Goal: Task Accomplishment & Management: Manage account settings

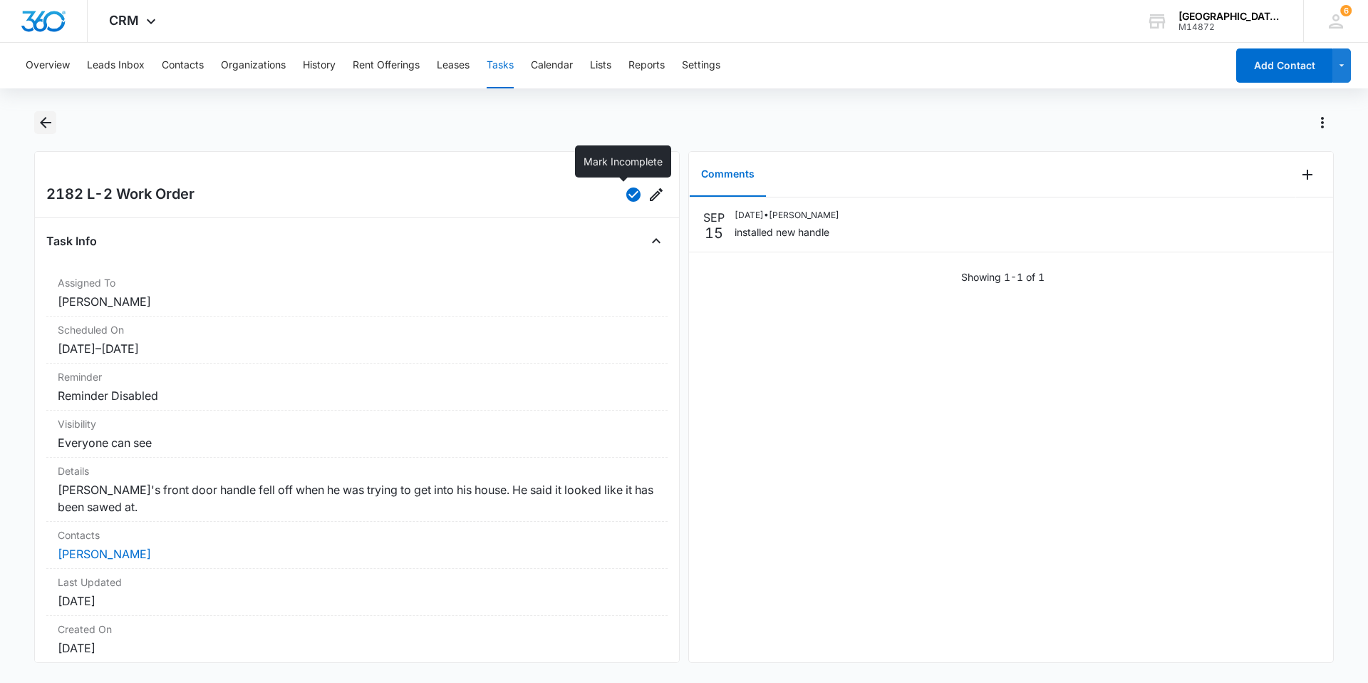
click at [39, 111] on button "Back" at bounding box center [45, 122] width 22 height 23
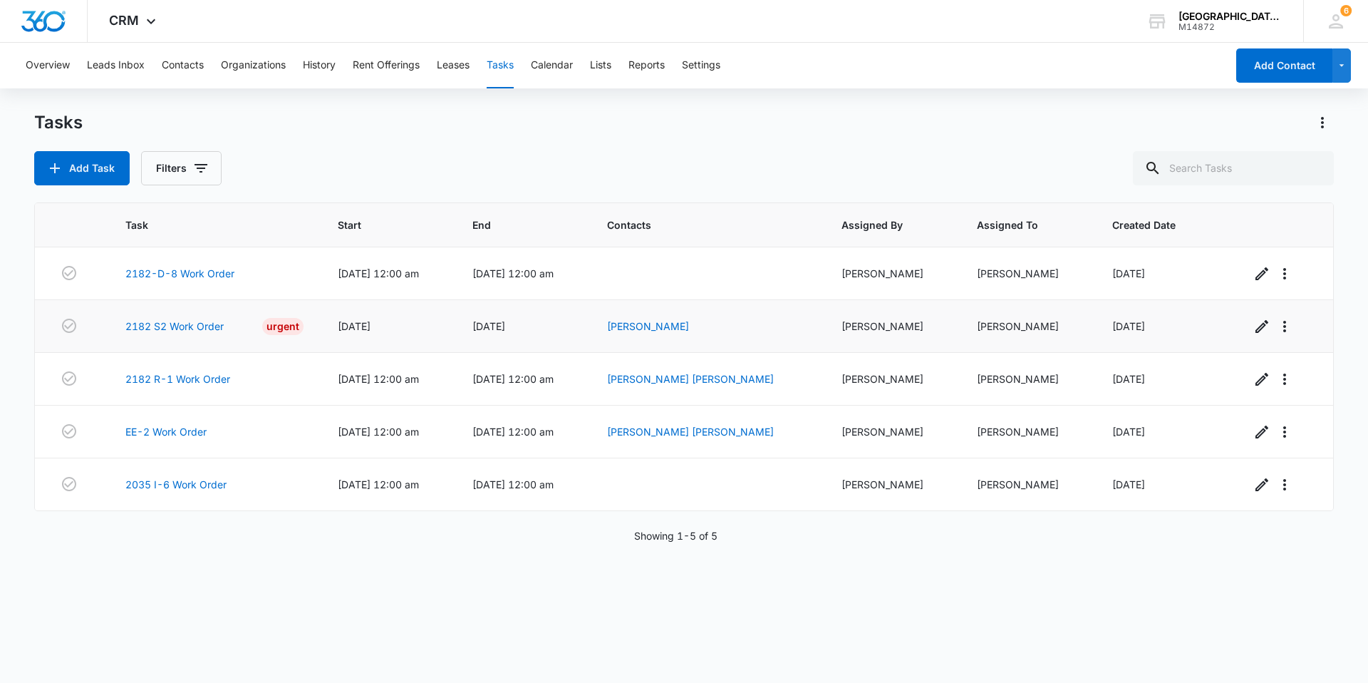
drag, startPoint x: 249, startPoint y: 326, endPoint x: 224, endPoint y: 332, distance: 25.1
click at [224, 332] on div "2182 S2 Work Order Urgent" at bounding box center [214, 326] width 179 height 17
click at [185, 331] on link "2182 S2 Work Order" at bounding box center [174, 325] width 98 height 15
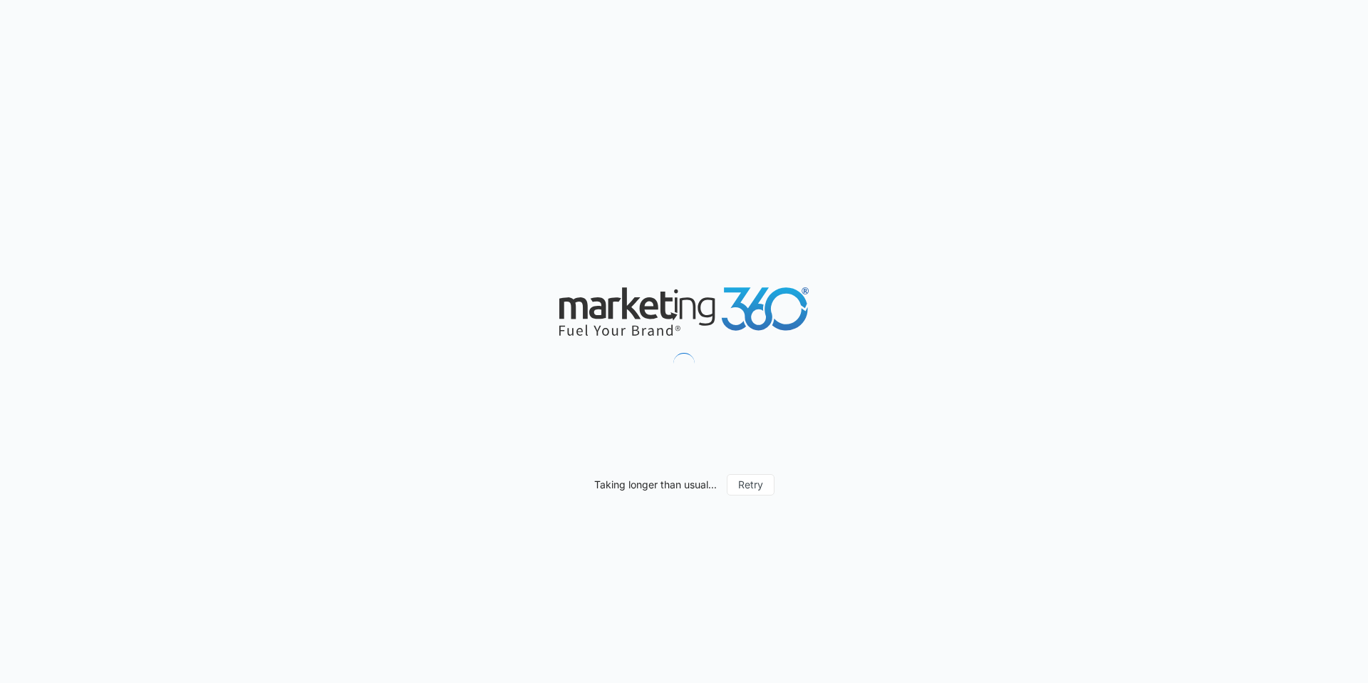
drag, startPoint x: 219, startPoint y: 320, endPoint x: 228, endPoint y: 256, distance: 64.7
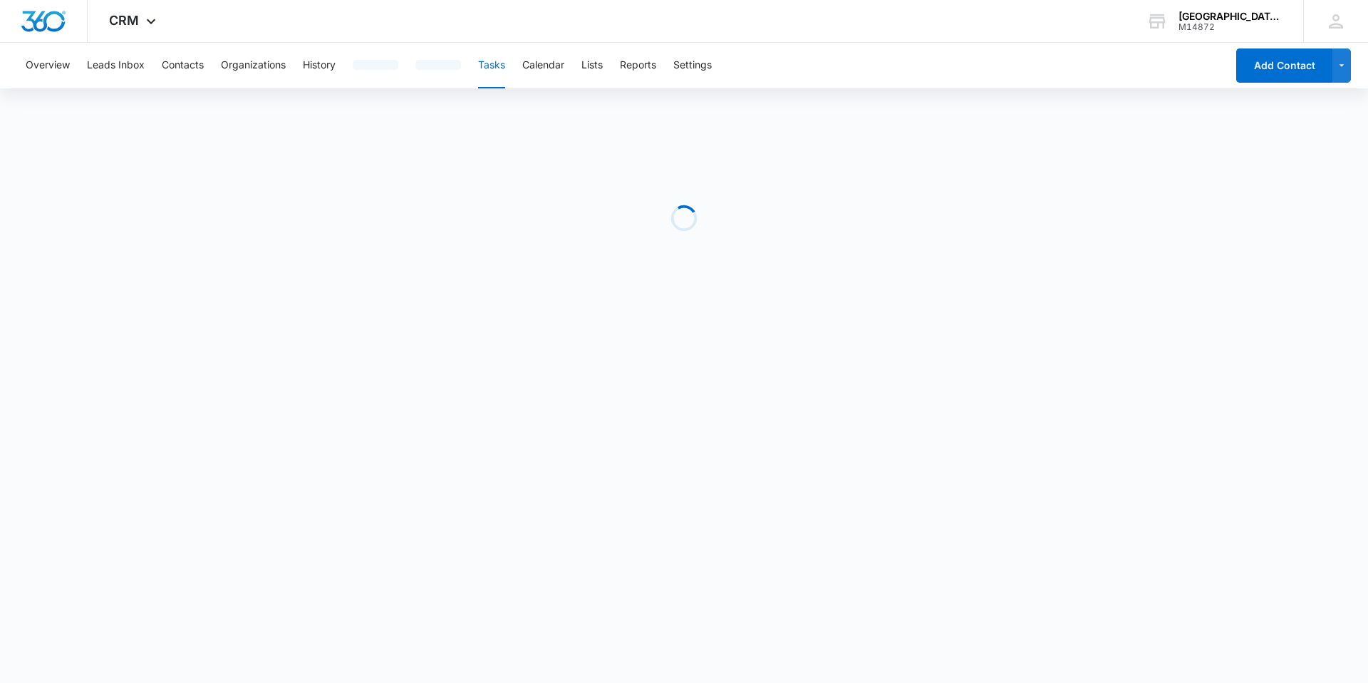
drag, startPoint x: 228, startPoint y: 256, endPoint x: 237, endPoint y: 232, distance: 25.3
click at [237, 232] on div "Loading" at bounding box center [684, 218] width 1300 height 214
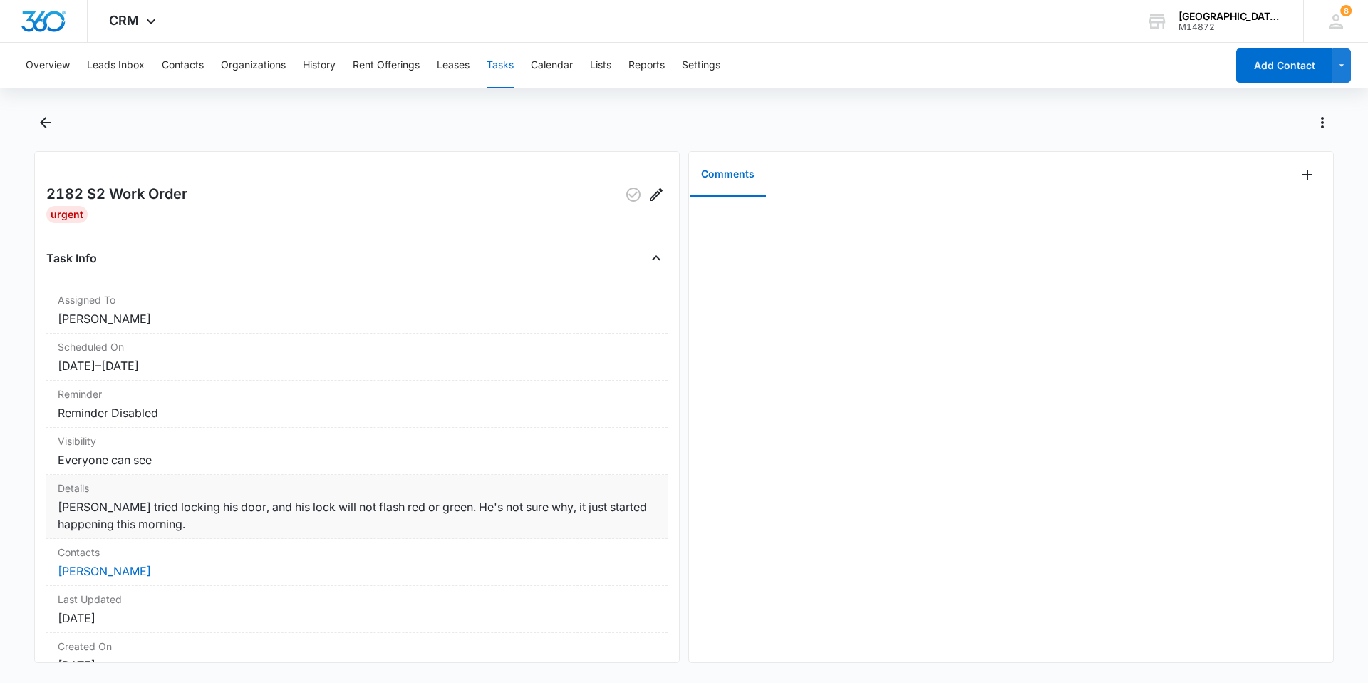
scroll to position [71, 0]
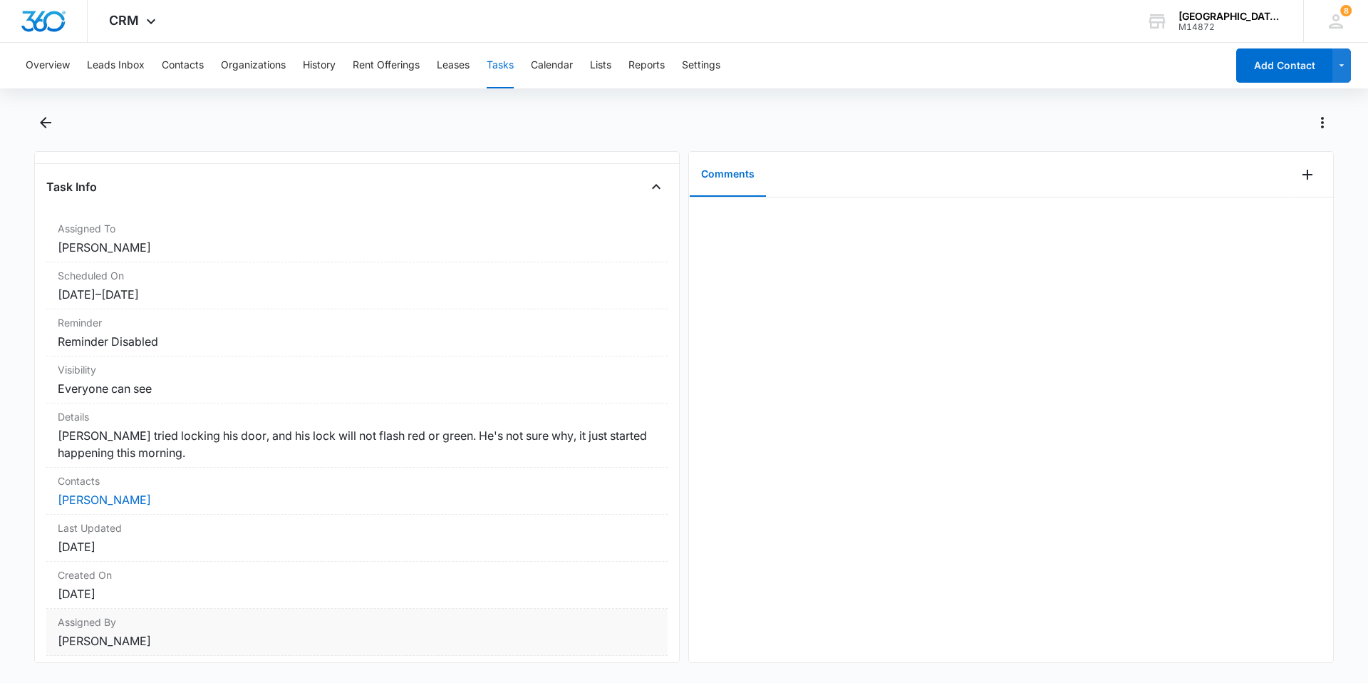
drag, startPoint x: 190, startPoint y: 465, endPoint x: 349, endPoint y: 629, distance: 228.8
click at [349, 629] on div "Assigned By Chris Urrutia" at bounding box center [356, 631] width 621 height 47
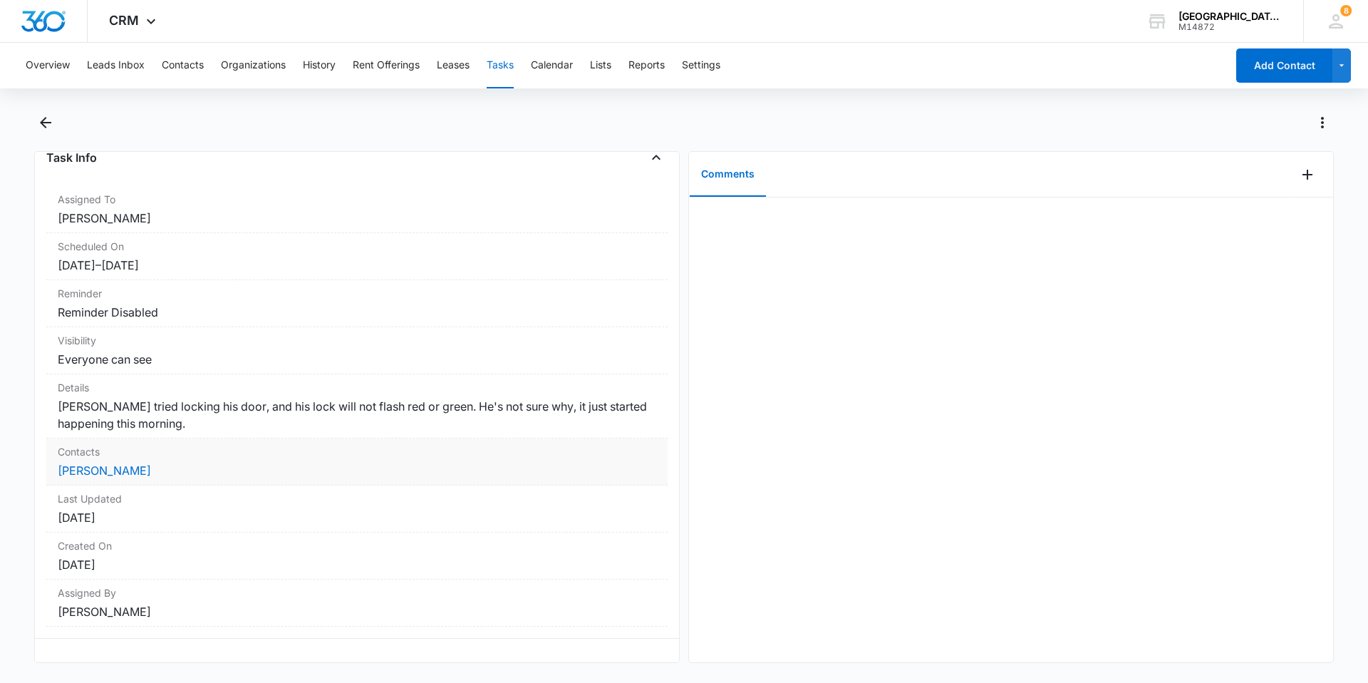
scroll to position [116, 0]
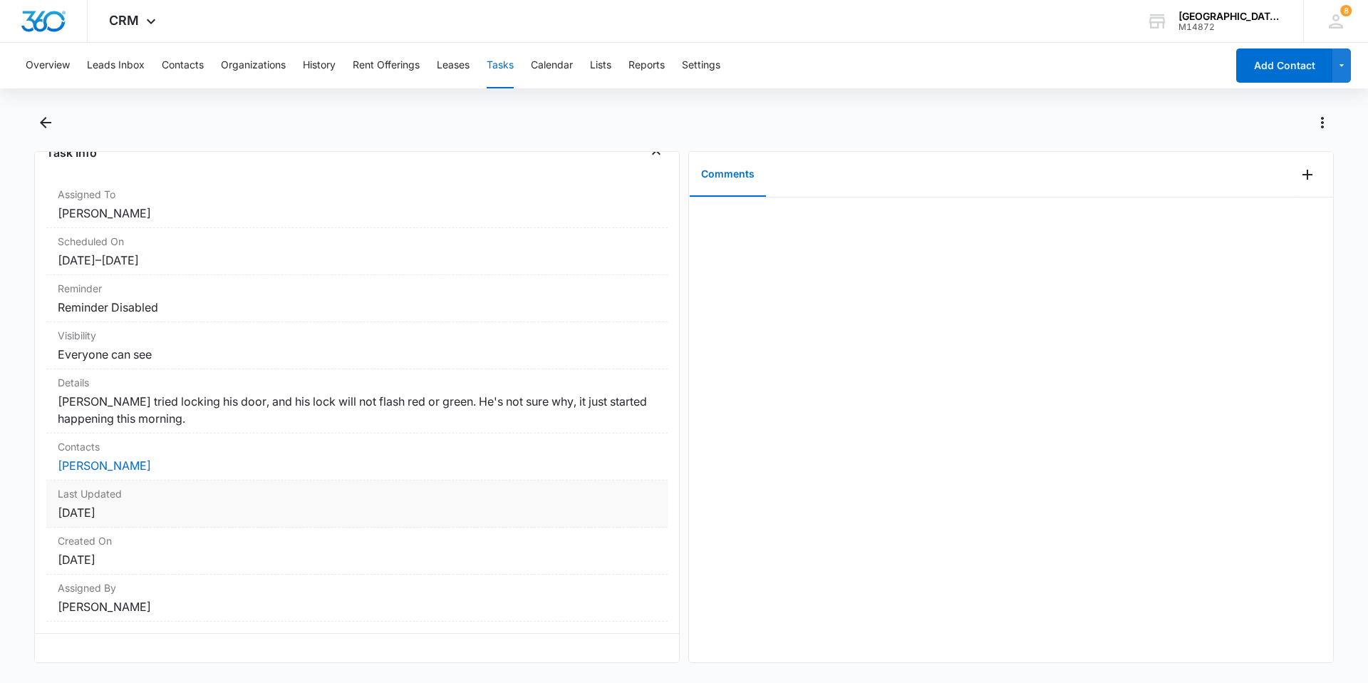
drag, startPoint x: 261, startPoint y: 463, endPoint x: 209, endPoint y: 501, distance: 64.3
click at [209, 504] on dd "September 15, 2025" at bounding box center [357, 512] width 599 height 17
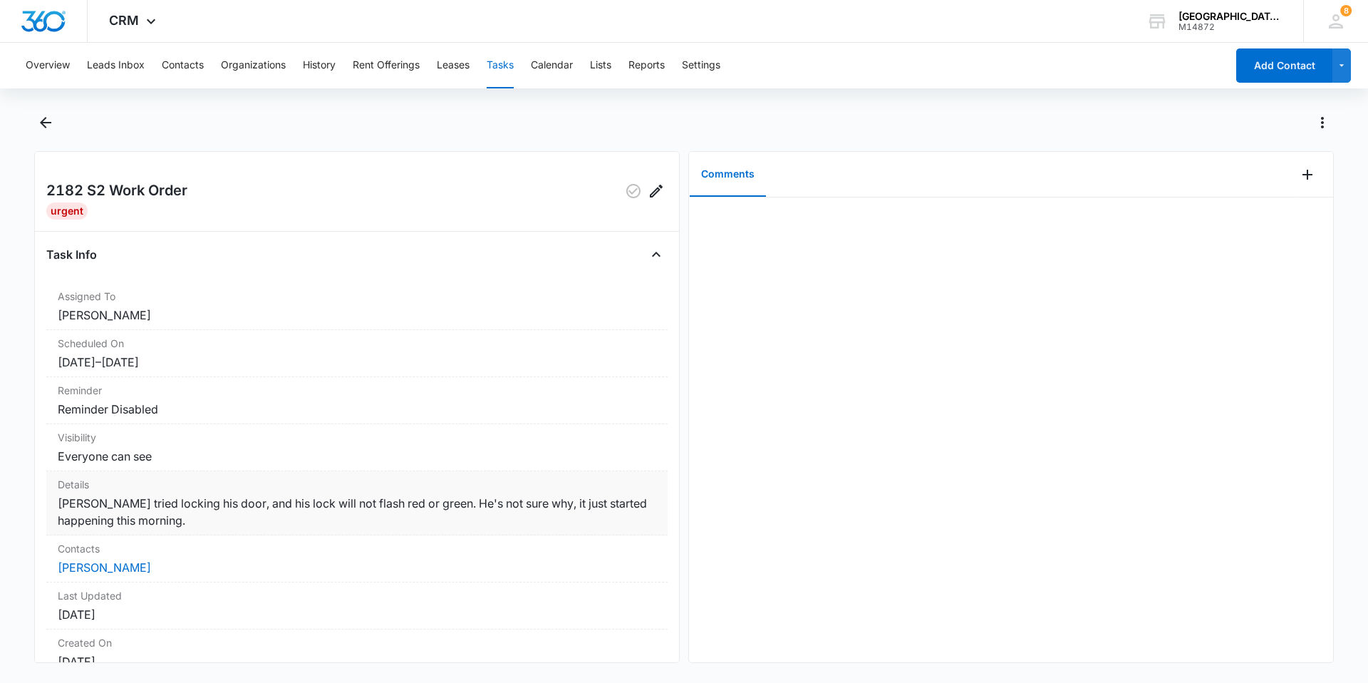
scroll to position [0, 0]
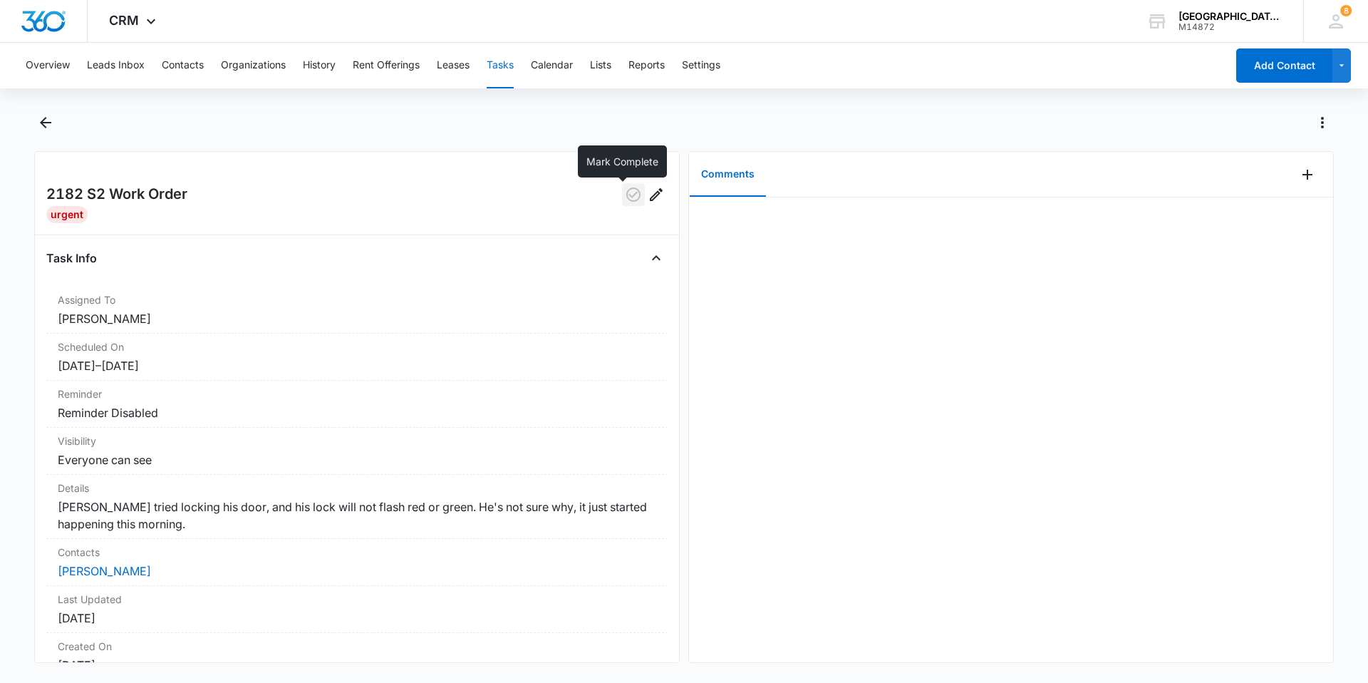
click at [622, 203] on button "button" at bounding box center [633, 194] width 23 height 23
click at [1300, 173] on icon "Add Comment" at bounding box center [1307, 174] width 17 height 17
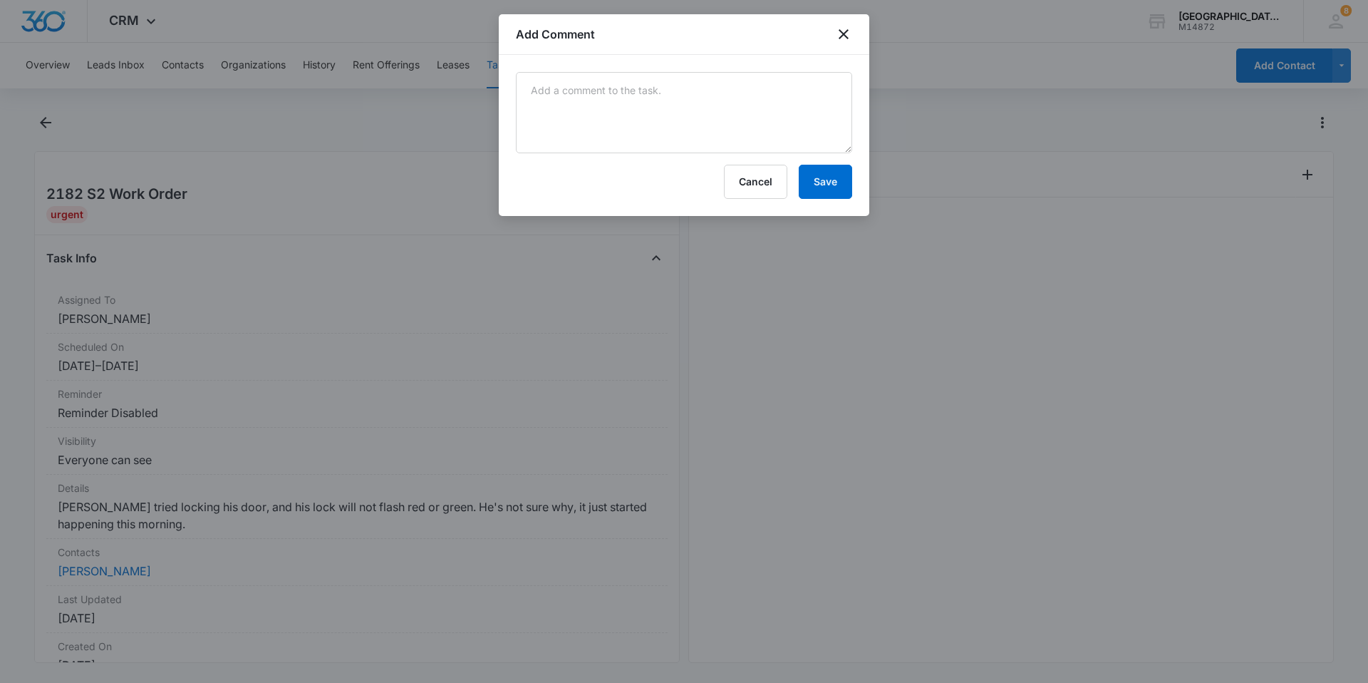
drag, startPoint x: 1300, startPoint y: 173, endPoint x: 1351, endPoint y: 221, distance: 69.6
click at [1340, 213] on div at bounding box center [684, 341] width 1368 height 683
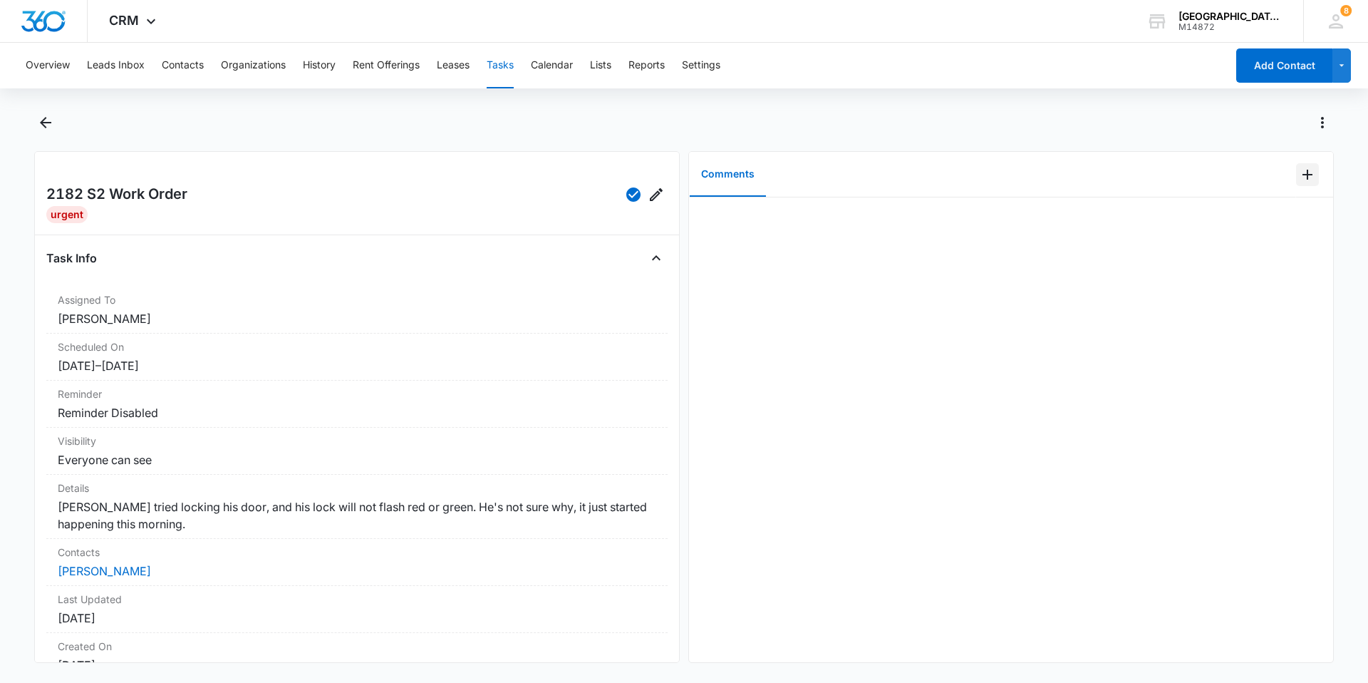
click at [1307, 175] on button "Add Comment" at bounding box center [1307, 174] width 23 height 23
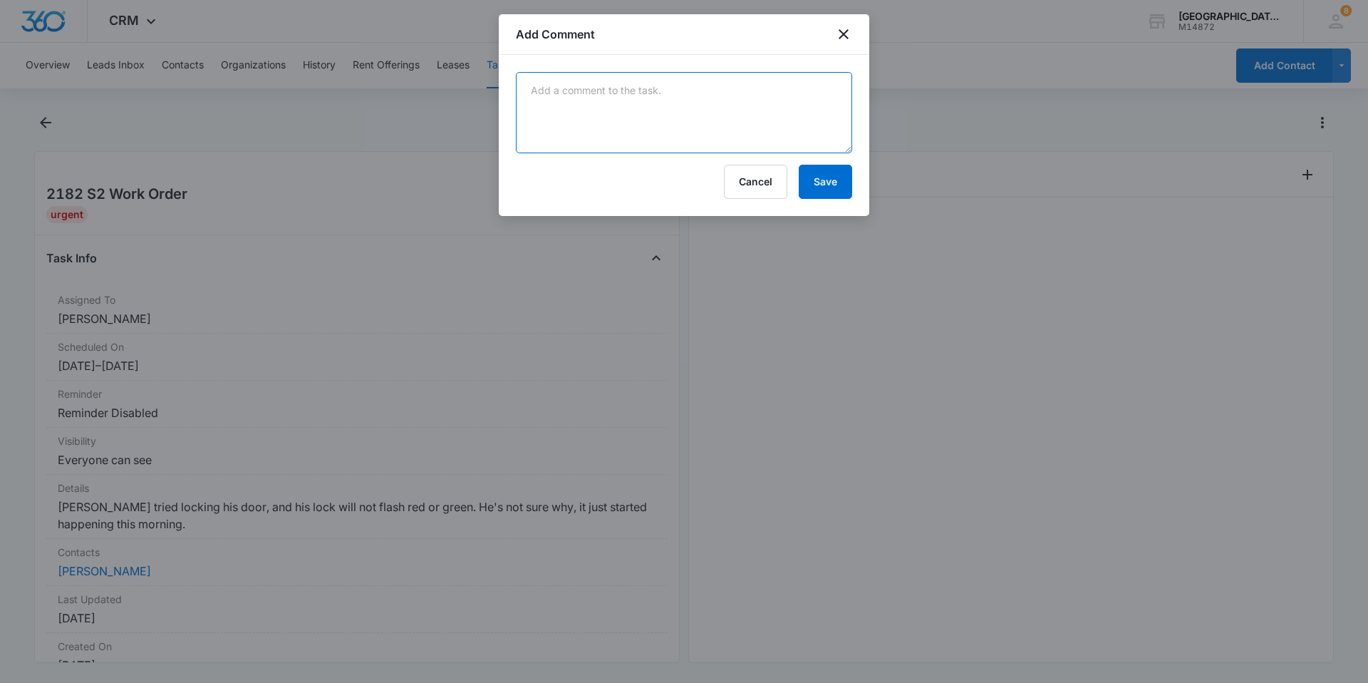
click at [544, 86] on textarea at bounding box center [684, 112] width 336 height 81
type textarea "replaced batteries and synced -alda"
drag, startPoint x: 717, startPoint y: 93, endPoint x: 619, endPoint y: 187, distance: 136.1
click at [619, 187] on div "Cancel Save" at bounding box center [684, 182] width 336 height 34
click at [822, 175] on button "Save" at bounding box center [825, 182] width 53 height 34
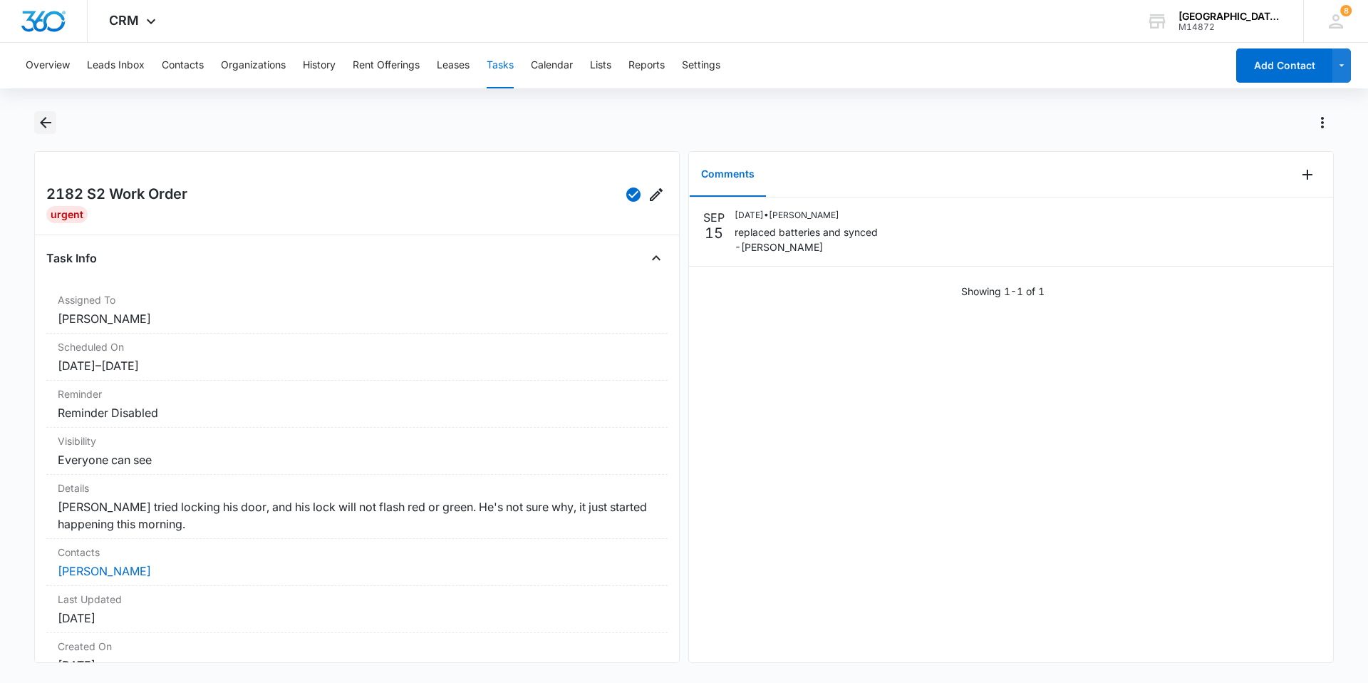
click at [46, 118] on icon "Back" at bounding box center [45, 122] width 17 height 17
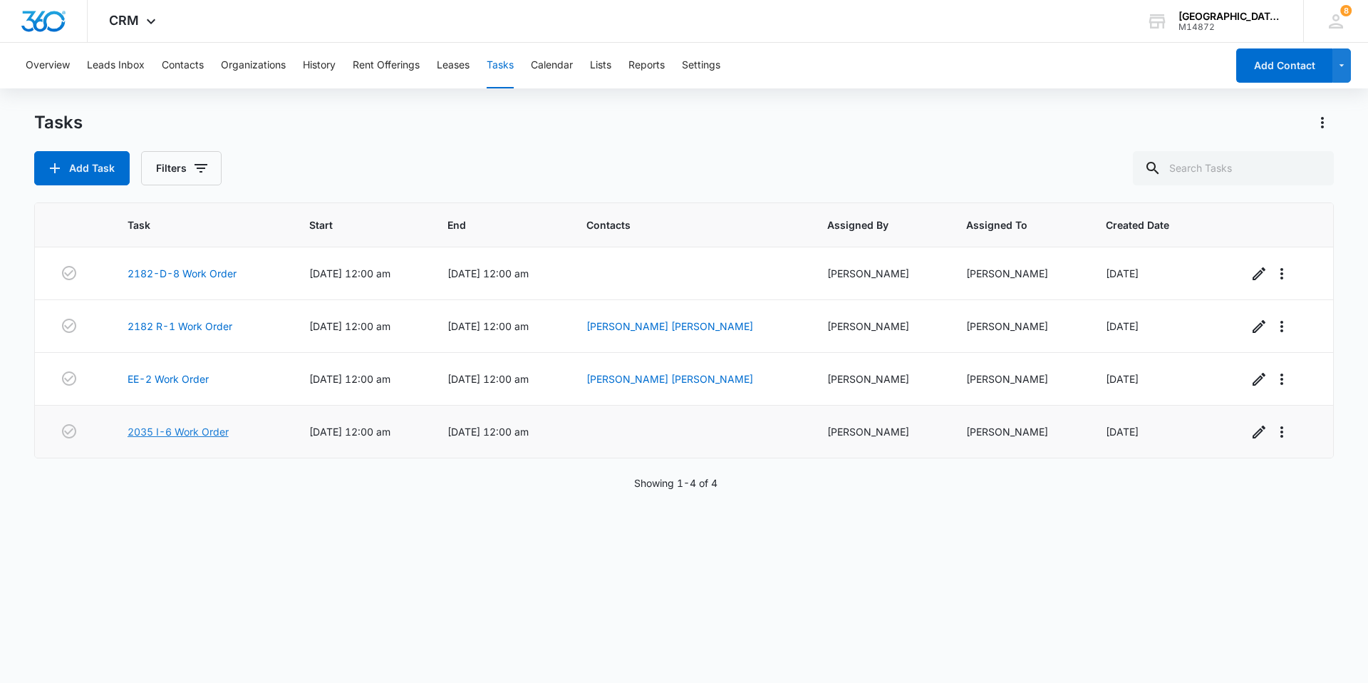
click at [213, 430] on link "2035 I-6 Work Order" at bounding box center [178, 431] width 101 height 15
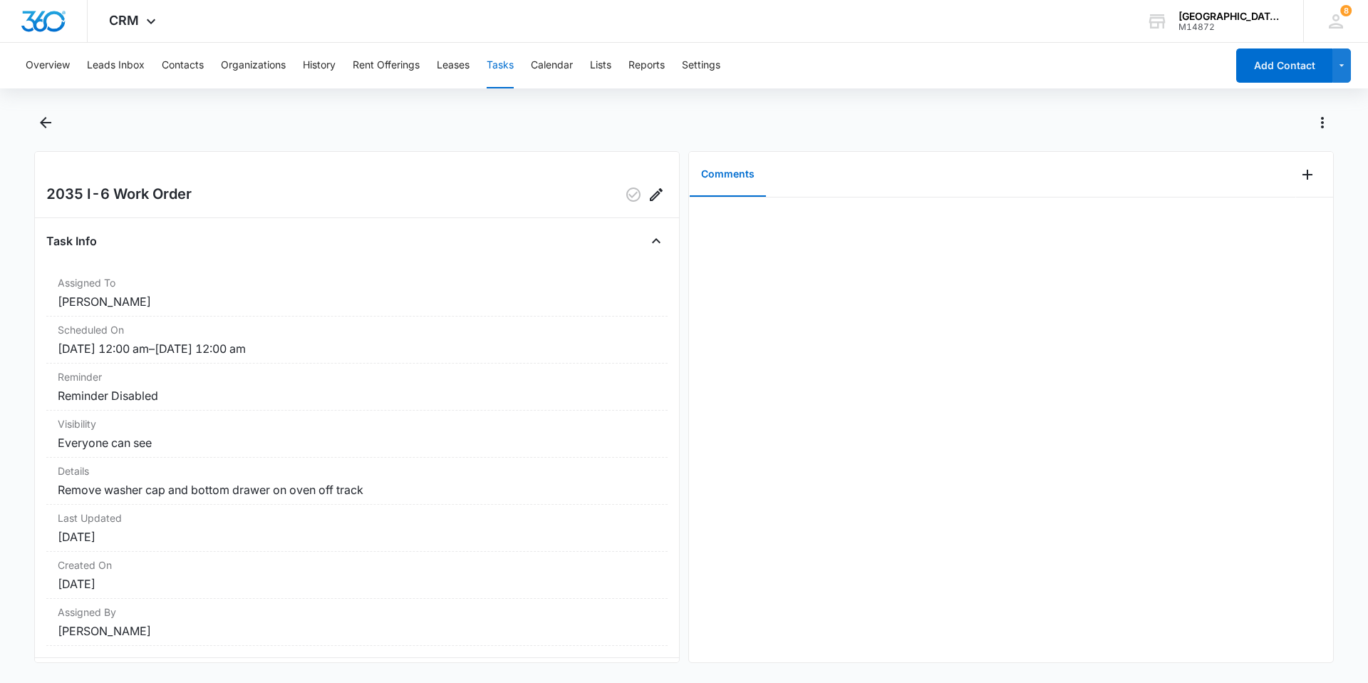
click at [59, 163] on div "2035 I-6 Work Order Task Info Assigned To Jonathan Guptill Scheduled On 9/15/25…" at bounding box center [357, 407] width 646 height 512
click at [53, 111] on button "Back" at bounding box center [45, 122] width 22 height 23
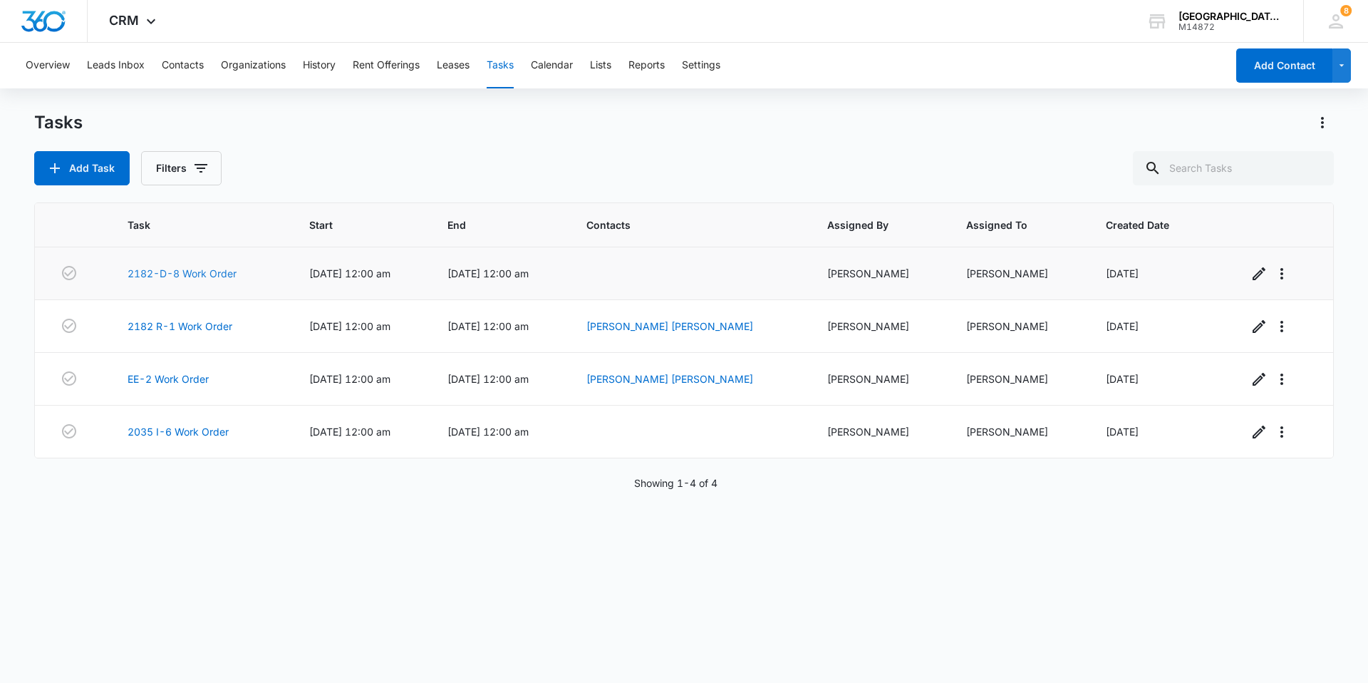
drag, startPoint x: 197, startPoint y: 285, endPoint x: 205, endPoint y: 274, distance: 13.7
click at [203, 277] on td "2182-D-8 Work Order" at bounding box center [201, 273] width 182 height 53
click at [206, 274] on link "2182-D-8 Work Order" at bounding box center [182, 273] width 109 height 15
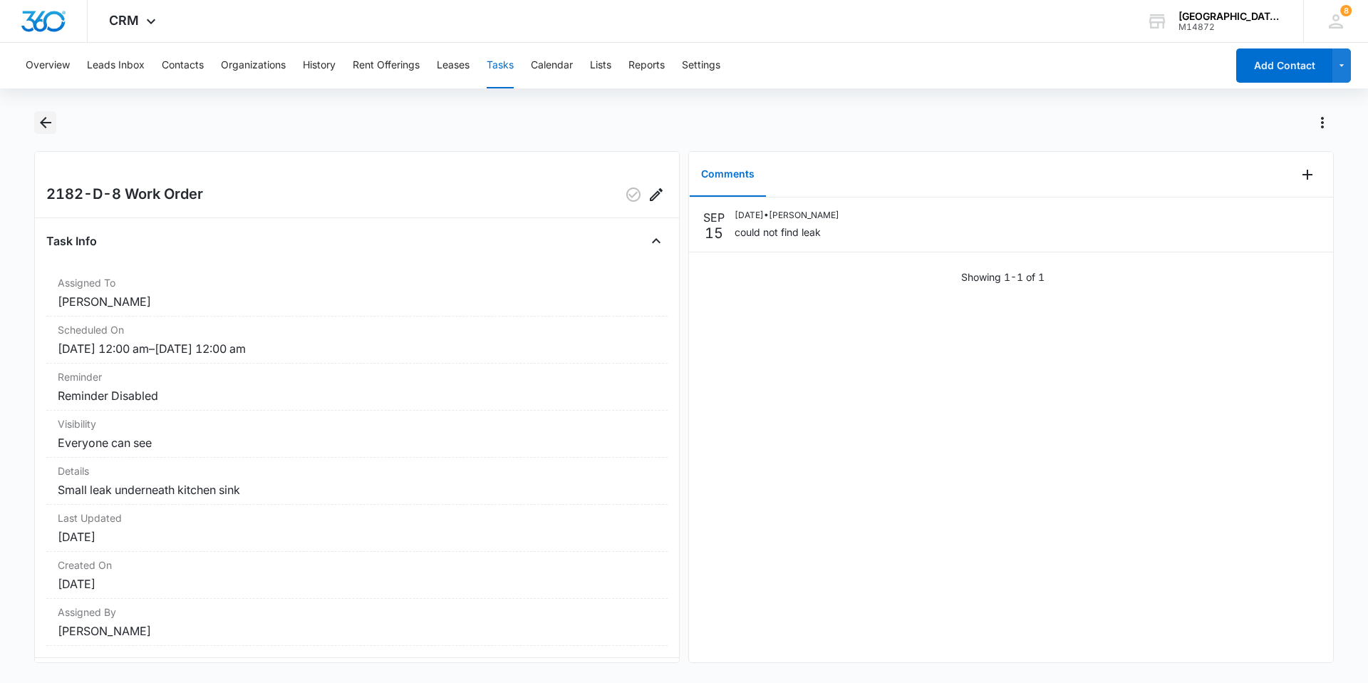
click at [46, 123] on icon "Back" at bounding box center [45, 122] width 11 height 11
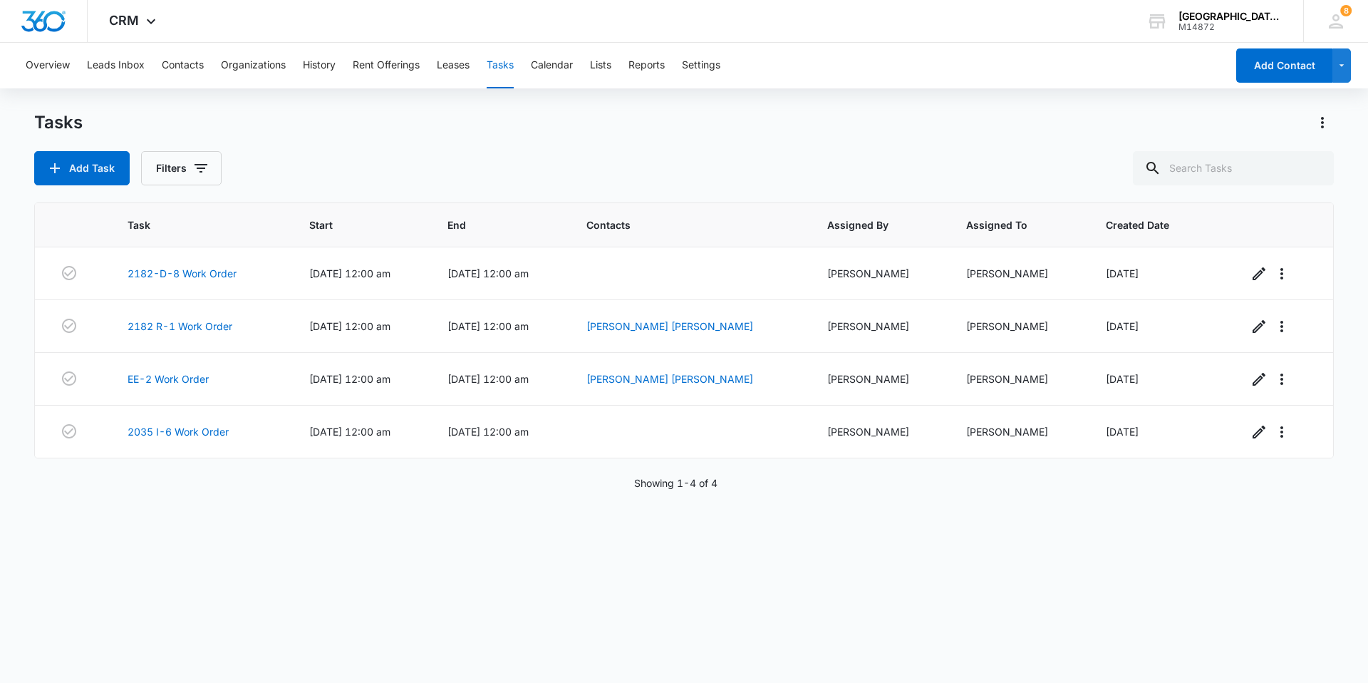
drag, startPoint x: 549, startPoint y: 156, endPoint x: 490, endPoint y: 132, distance: 63.9
click at [491, 130] on div "Tasks" at bounding box center [684, 122] width 1300 height 23
click at [313, 537] on div "Task Start End Contacts Assigned By Assigned To Created Date 2182-D-8 Work Orde…" at bounding box center [684, 433] width 1300 height 462
drag, startPoint x: 313, startPoint y: 537, endPoint x: 361, endPoint y: 508, distance: 56.0
click at [361, 508] on div "Task Start End Contacts Assigned By Assigned To Created Date 2182-D-8 Work Orde…" at bounding box center [684, 433] width 1300 height 462
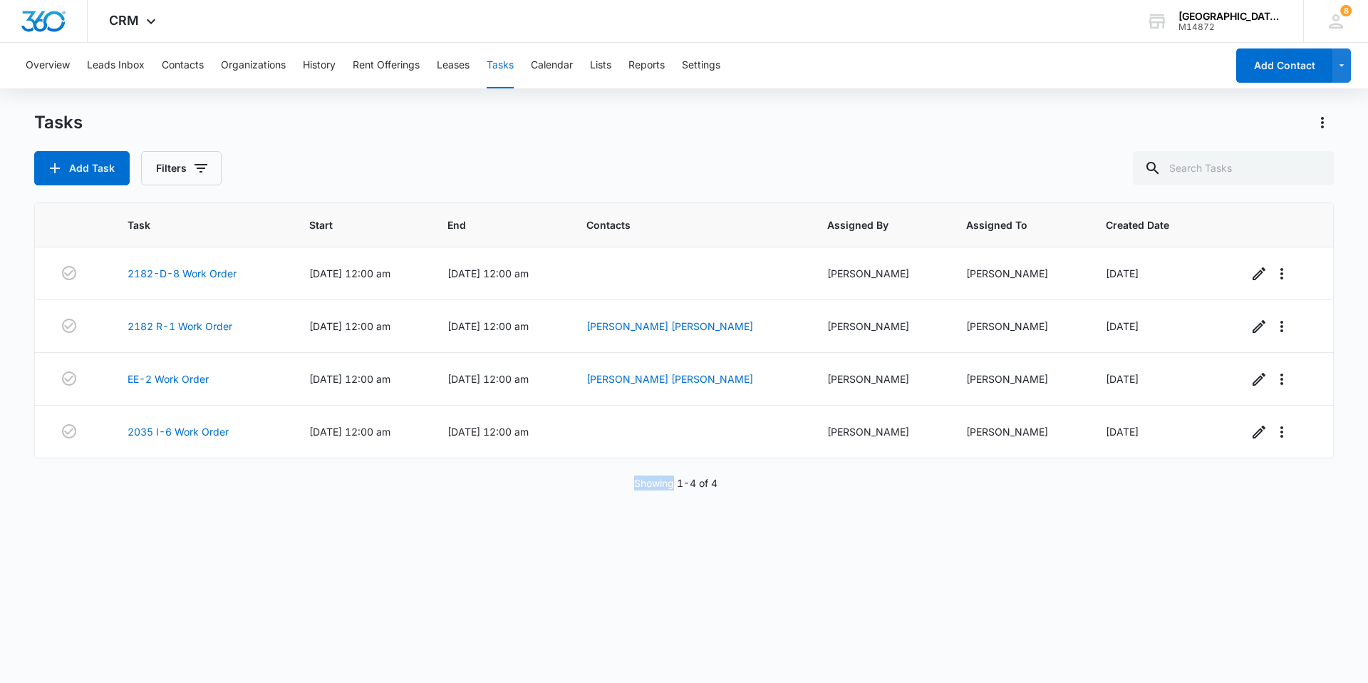
drag, startPoint x: 361, startPoint y: 508, endPoint x: 368, endPoint y: 505, distance: 8.3
click at [368, 505] on div "Task Start End Contacts Assigned By Assigned To Created Date 2182-D-8 Work Orde…" at bounding box center [684, 433] width 1300 height 462
drag, startPoint x: 348, startPoint y: 553, endPoint x: 170, endPoint y: 524, distance: 180.4
drag, startPoint x: 170, startPoint y: 524, endPoint x: 95, endPoint y: 559, distance: 82.6
click at [95, 559] on div "Task Start End Contacts Assigned By Assigned To Created Date 2182-D-8 Work Orde…" at bounding box center [684, 433] width 1300 height 462
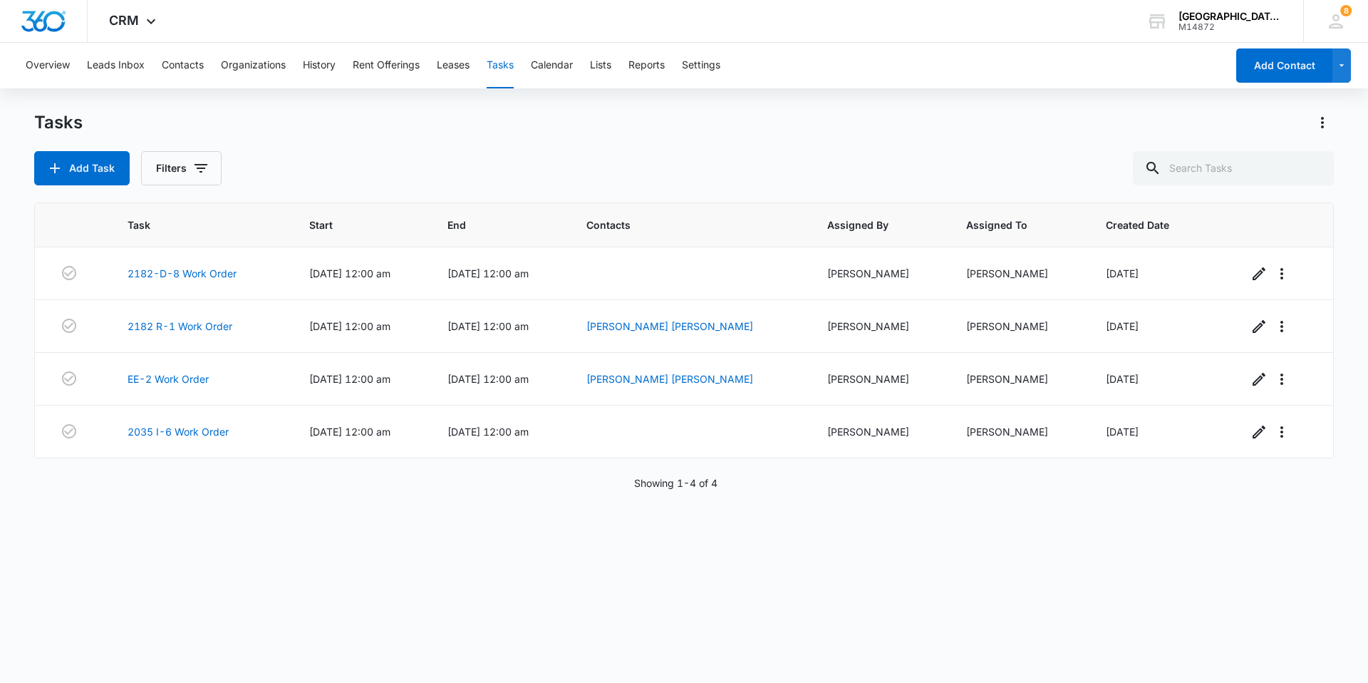
drag, startPoint x: 104, startPoint y: 556, endPoint x: 222, endPoint y: 586, distance: 122.0
click at [222, 586] on div "Task Start End Contacts Assigned By Assigned To Created Date 2182-D-8 Work Orde…" at bounding box center [684, 433] width 1300 height 462
click at [195, 326] on link "2182 R-1 Work Order" at bounding box center [180, 325] width 105 height 15
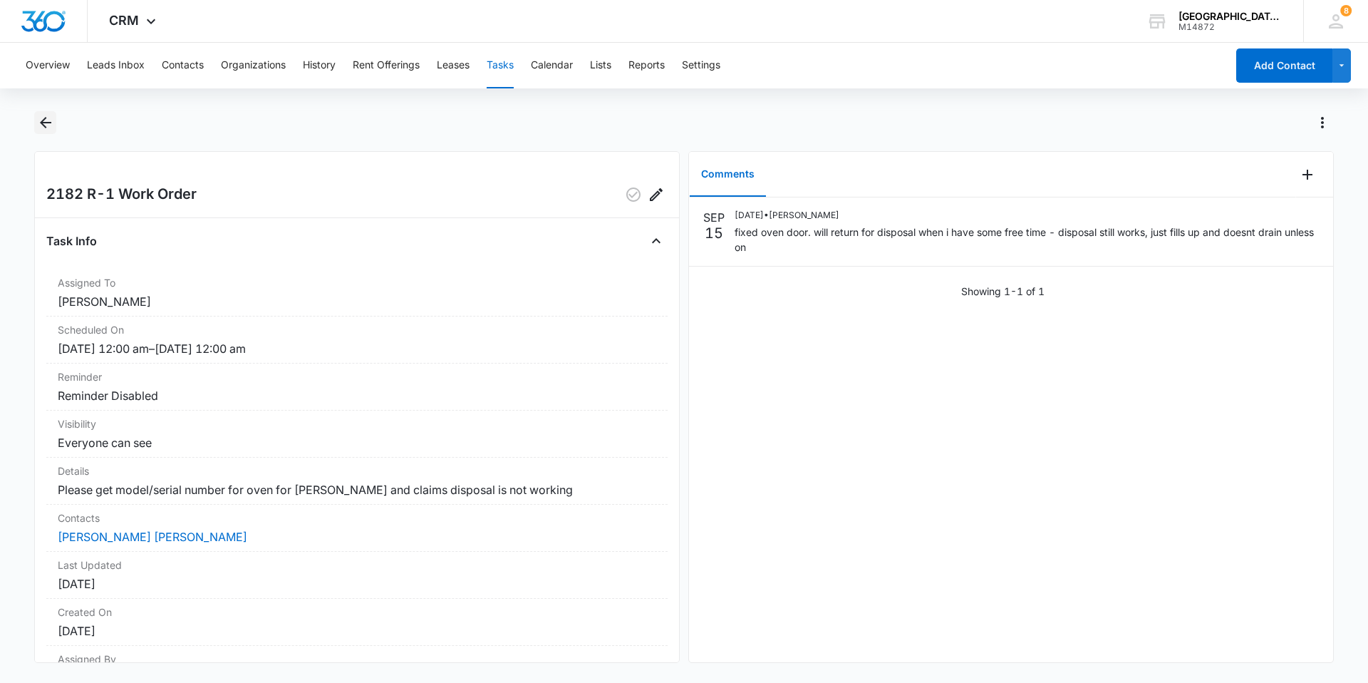
click at [48, 124] on icon "Back" at bounding box center [45, 122] width 17 height 17
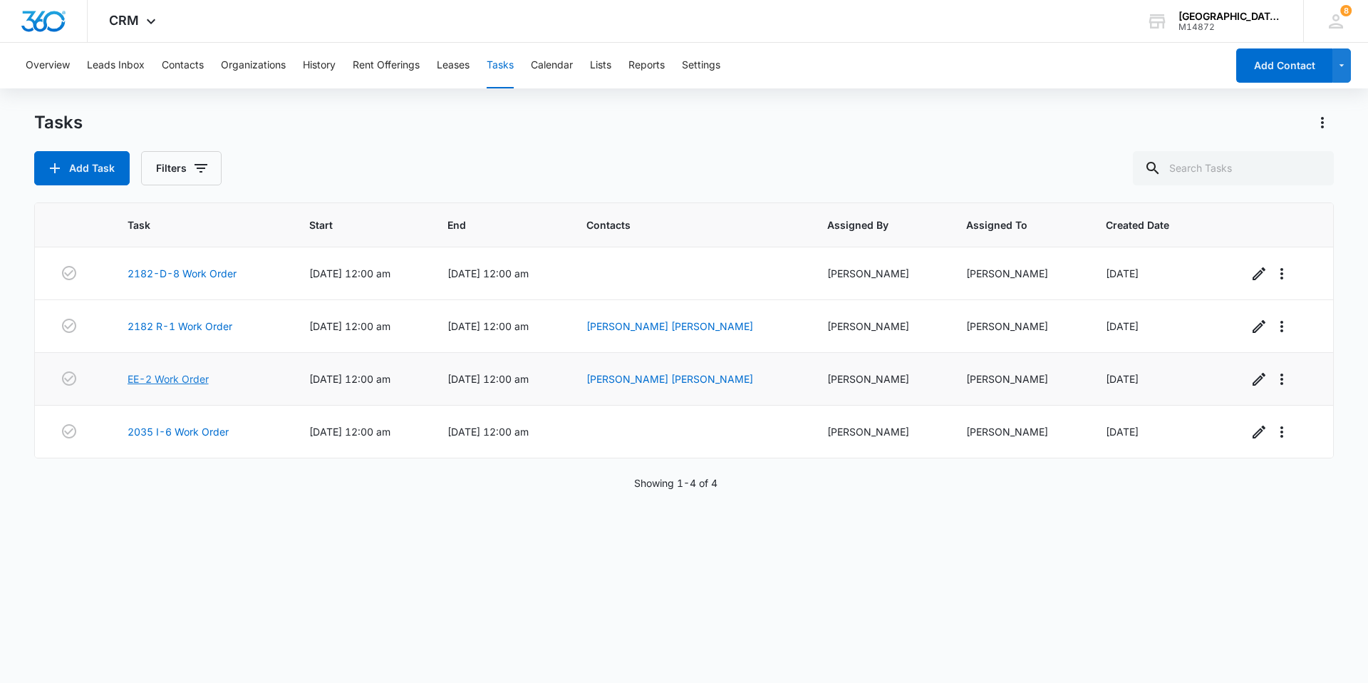
click at [173, 378] on link "EE-2 Work Order" at bounding box center [168, 378] width 81 height 15
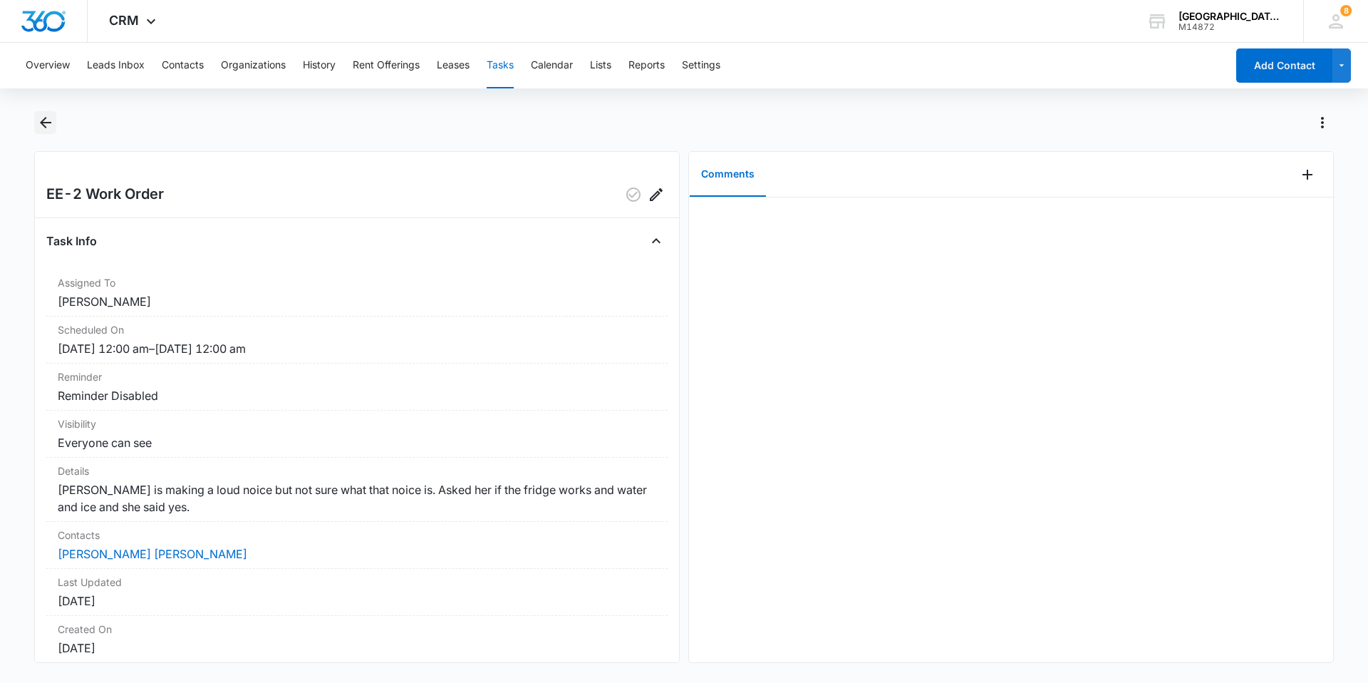
click at [44, 130] on icon "Back" at bounding box center [45, 122] width 17 height 17
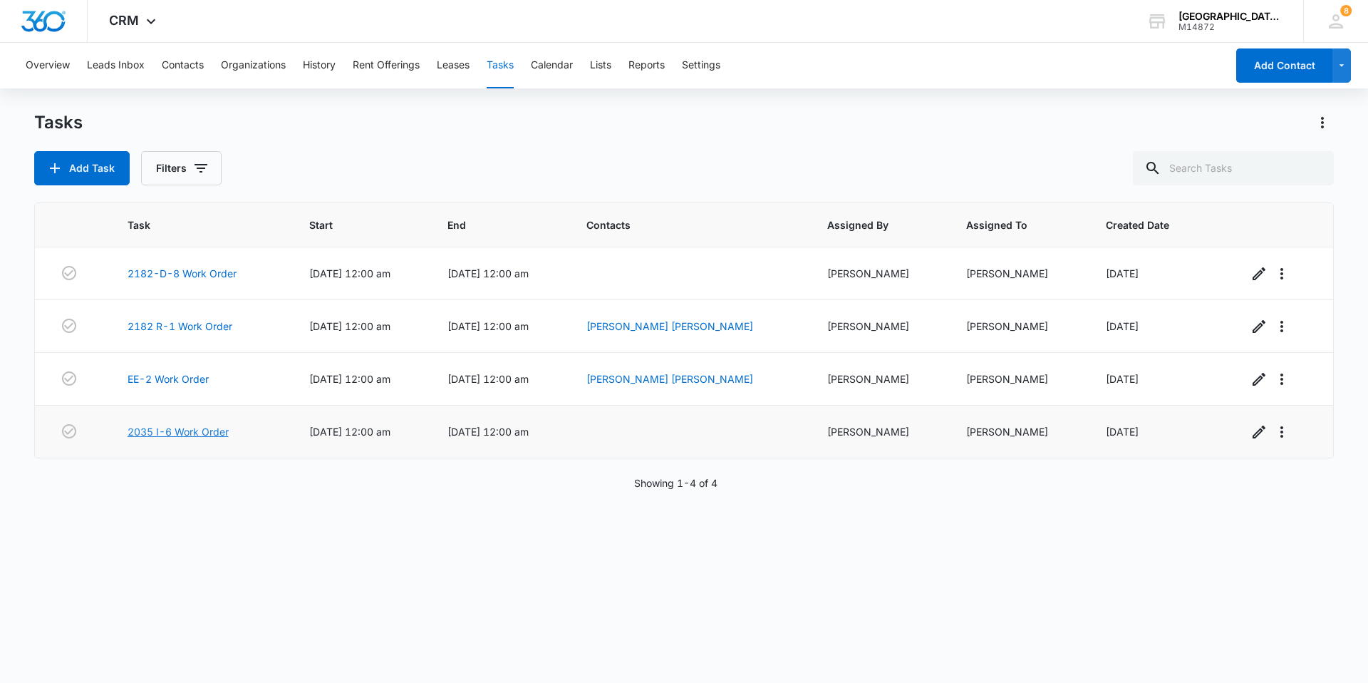
click at [172, 430] on link "2035 I-6 Work Order" at bounding box center [178, 431] width 101 height 15
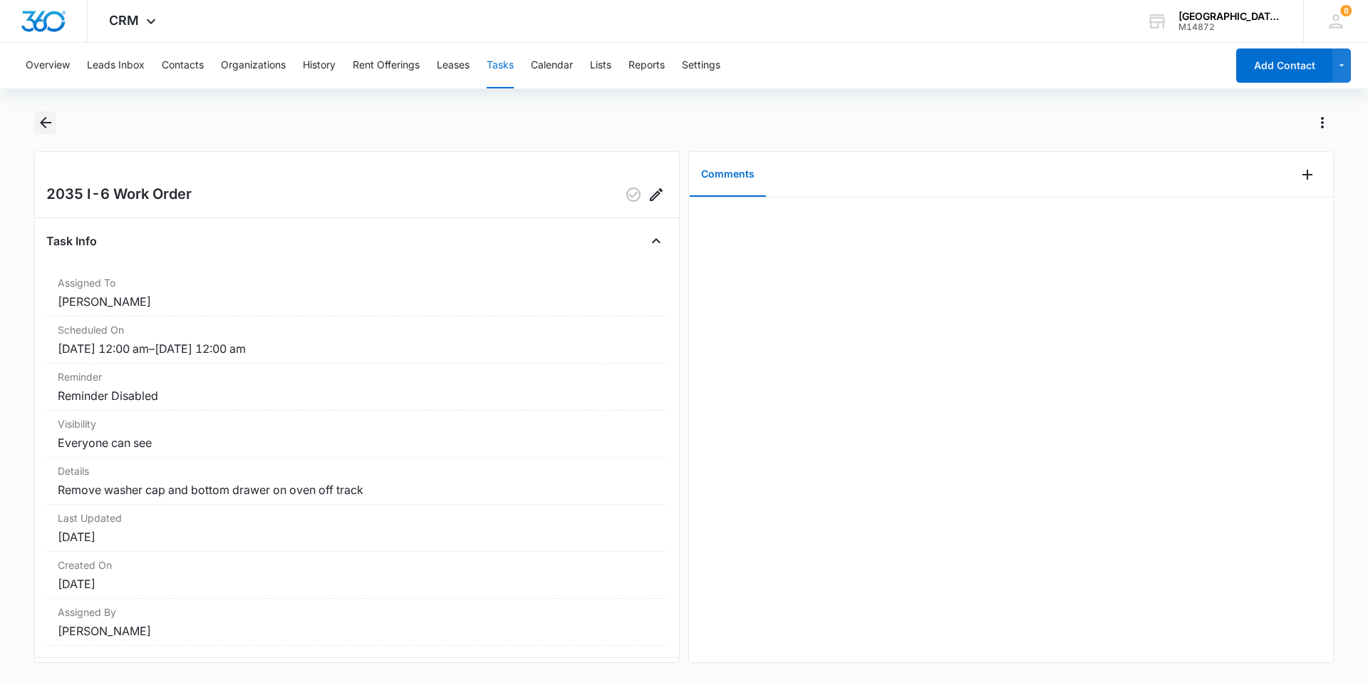
drag, startPoint x: 50, startPoint y: 117, endPoint x: 40, endPoint y: 113, distance: 10.9
click at [40, 113] on button "Back" at bounding box center [45, 122] width 22 height 23
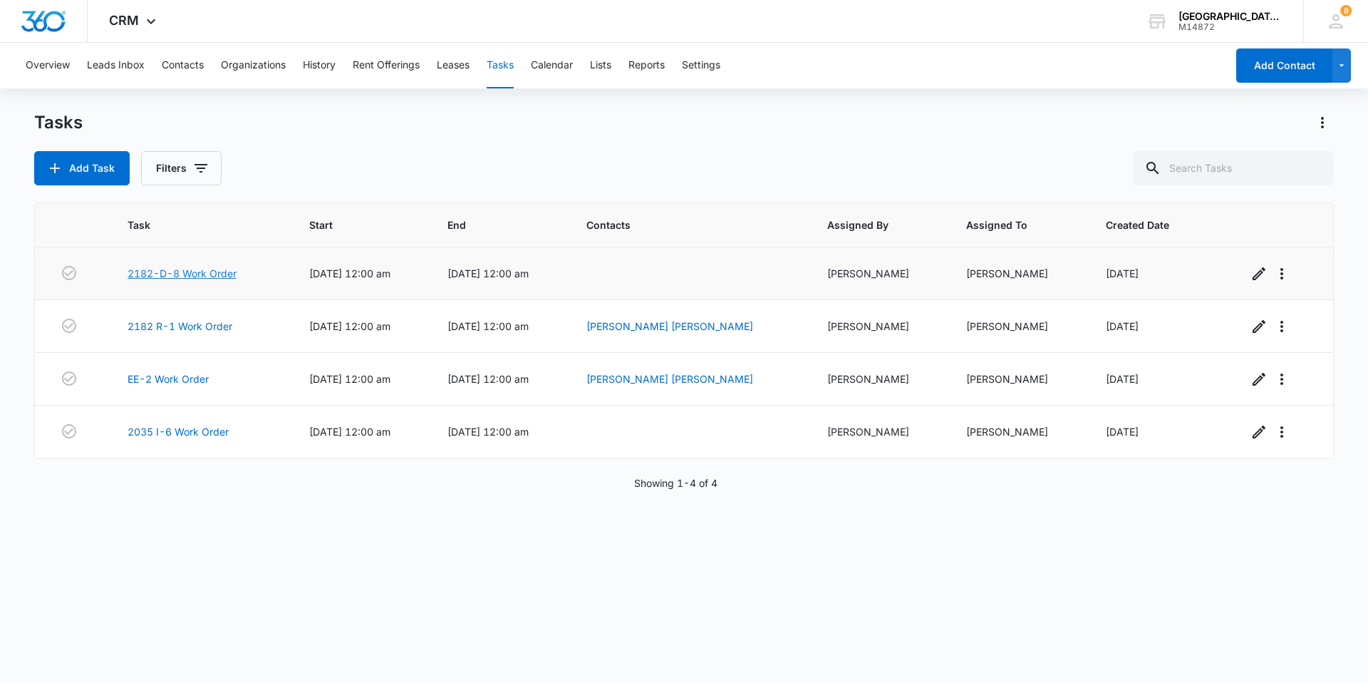
click at [198, 274] on link "2182-D-8 Work Order" at bounding box center [182, 273] width 109 height 15
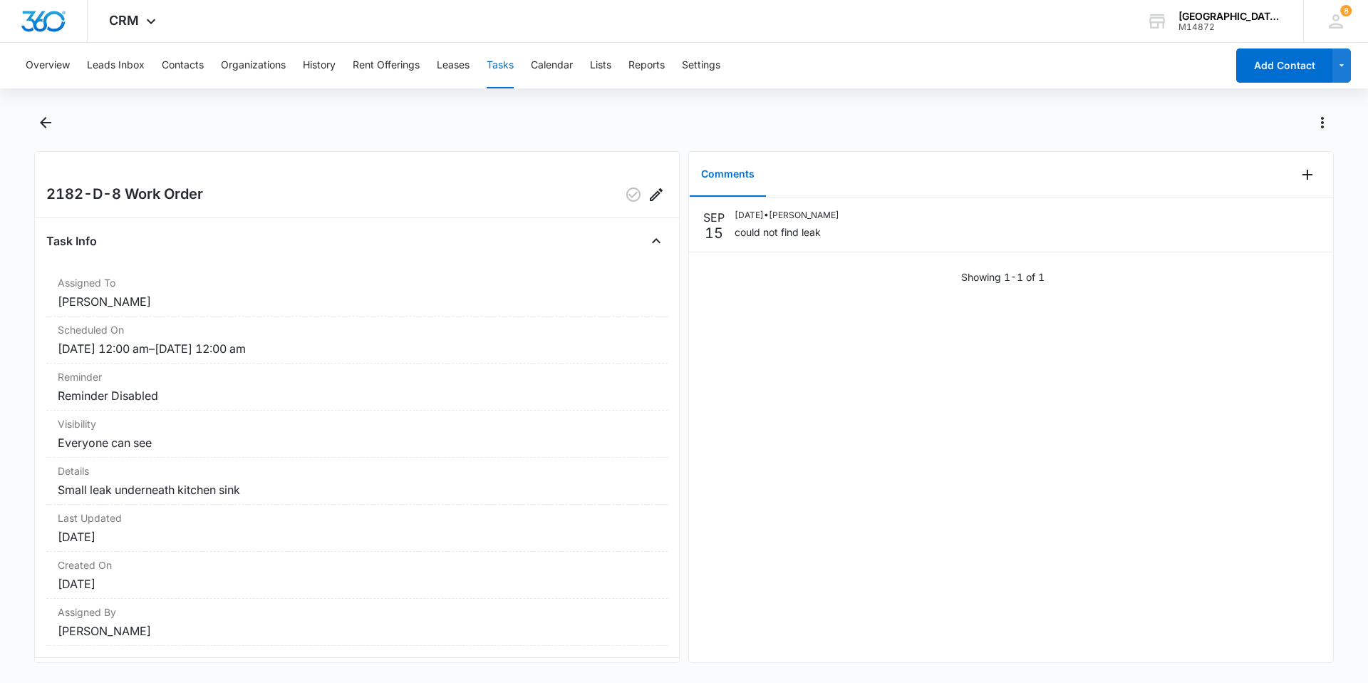
drag, startPoint x: 202, startPoint y: 297, endPoint x: 316, endPoint y: 144, distance: 191.0
click at [316, 144] on div at bounding box center [684, 131] width 1300 height 40
click at [46, 123] on icon "Back" at bounding box center [45, 122] width 11 height 11
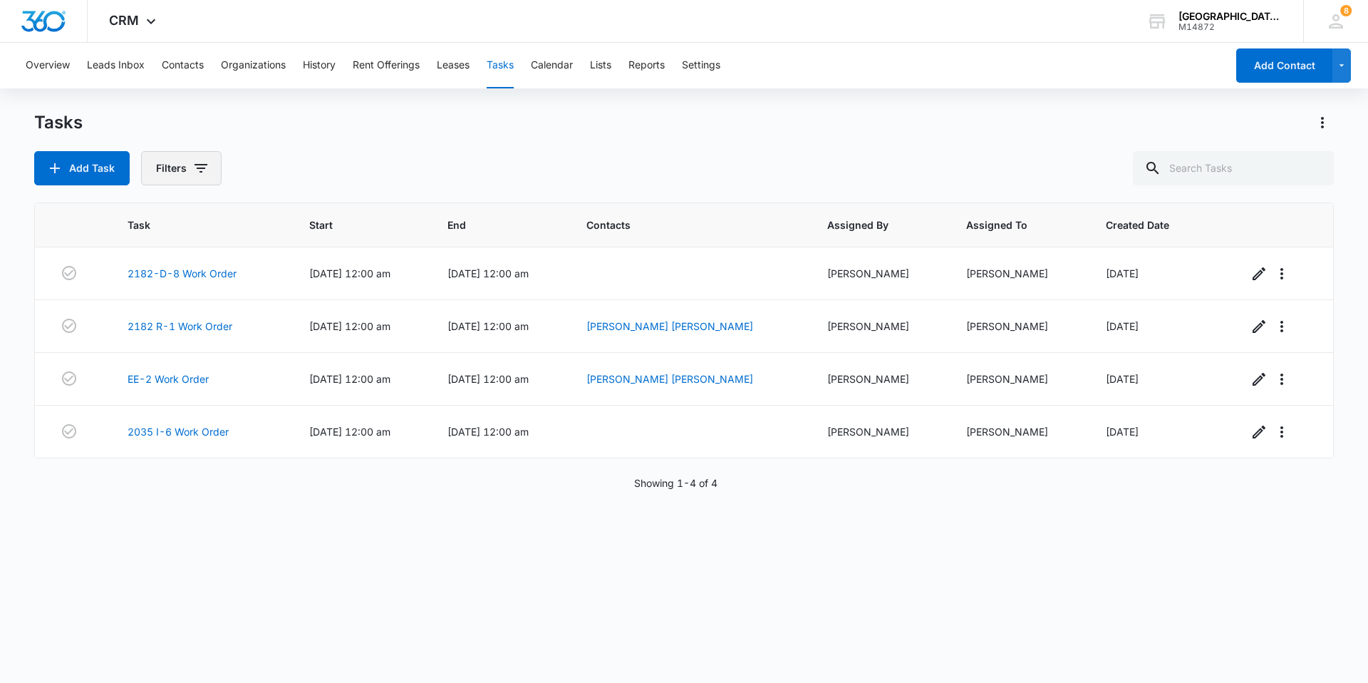
click at [167, 168] on button "Filters" at bounding box center [181, 168] width 81 height 34
click at [212, 335] on label "Complete" at bounding box center [240, 338] width 164 height 15
click at [159, 338] on input "Complete" at bounding box center [158, 338] width 1 height 1
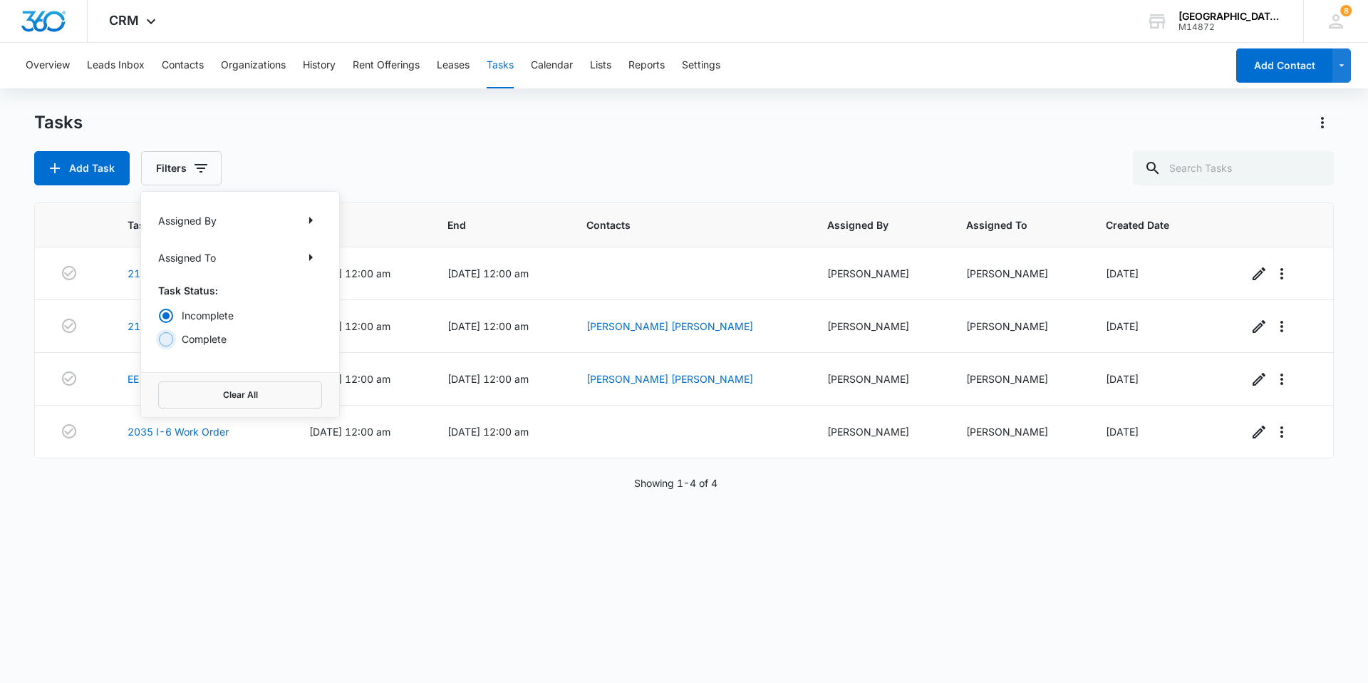
radio input "false"
radio input "true"
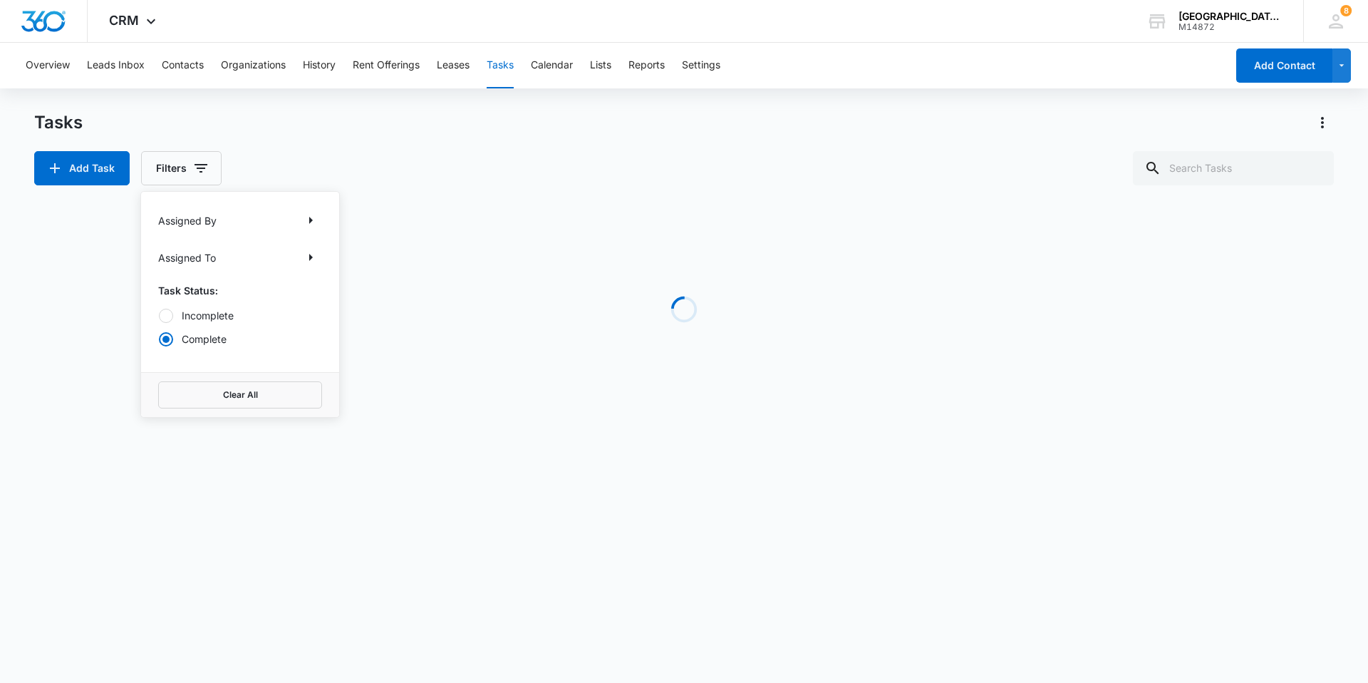
click at [462, 149] on div "Tasks Add Task Filters Assigned By Assigned To Task Status: Incomplete Complete…" at bounding box center [684, 148] width 1300 height 74
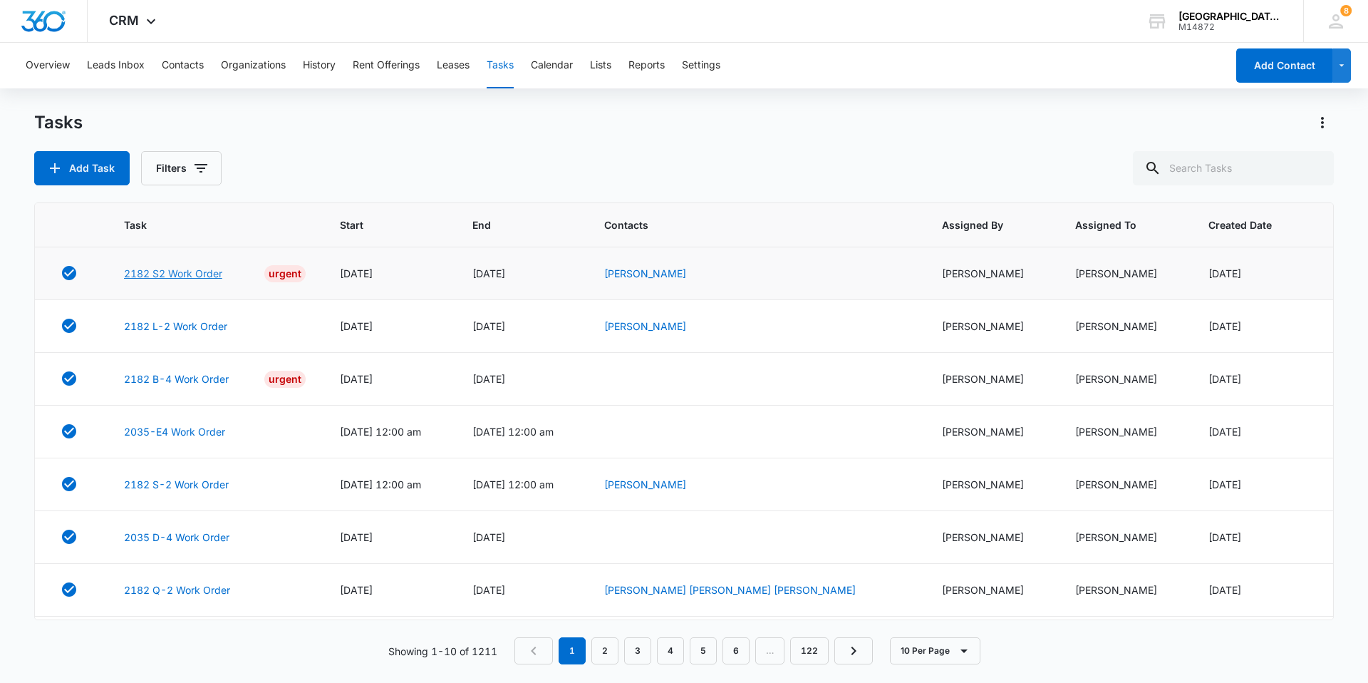
click at [177, 272] on link "2182 S2 Work Order" at bounding box center [173, 273] width 98 height 15
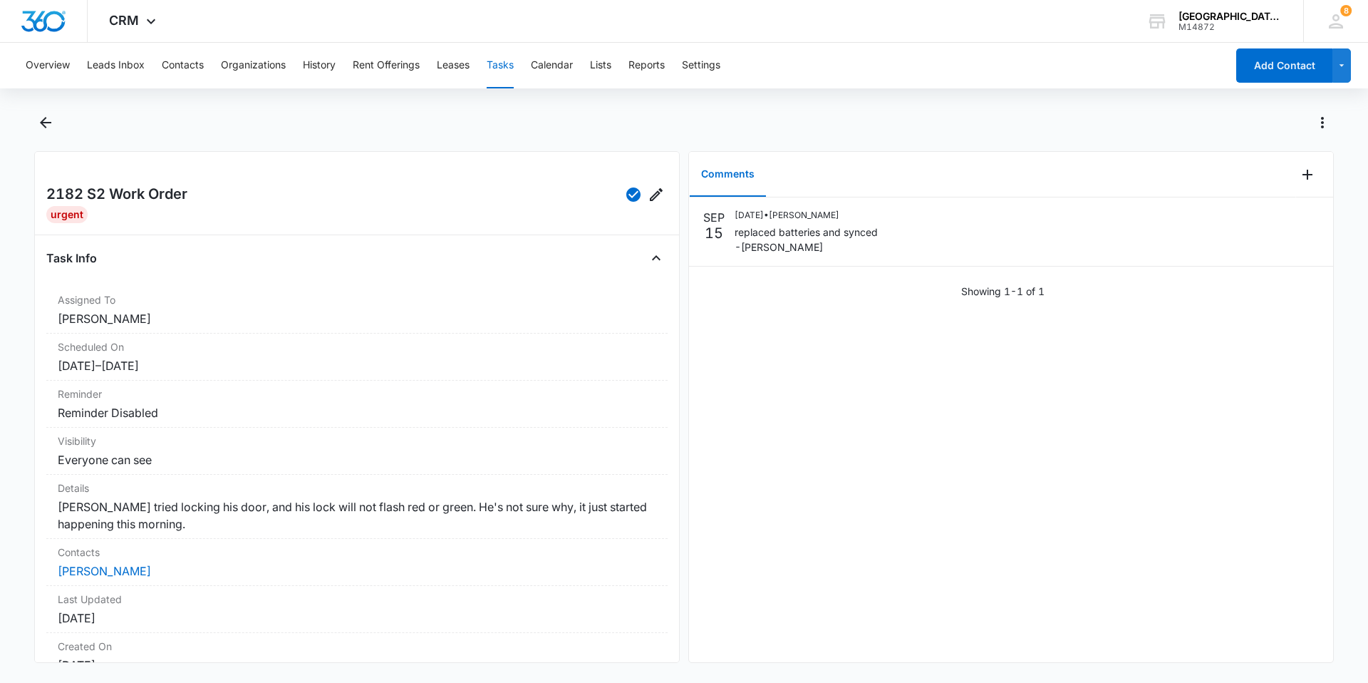
drag, startPoint x: 599, startPoint y: 8, endPoint x: 1032, endPoint y: 119, distance: 447.9
click at [1033, 118] on div at bounding box center [699, 122] width 1269 height 23
